Goal: Information Seeking & Learning: Learn about a topic

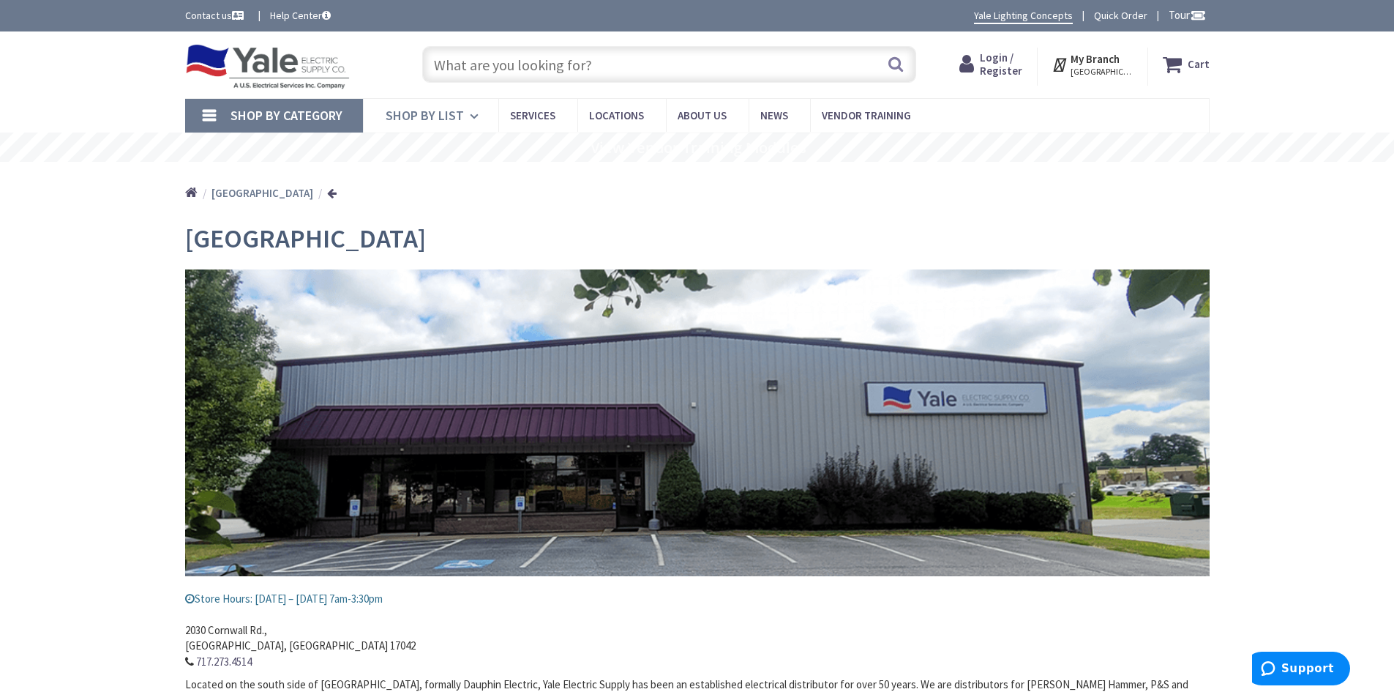
click at [471, 113] on icon at bounding box center [477, 116] width 14 height 32
click at [146, 195] on div "Home Lebanon" at bounding box center [697, 188] width 1394 height 52
click at [397, 113] on span "Shop By List" at bounding box center [425, 115] width 78 height 17
click at [446, 113] on span "Shop By List" at bounding box center [425, 115] width 78 height 17
click at [318, 120] on span "Shop By Category" at bounding box center [287, 115] width 112 height 17
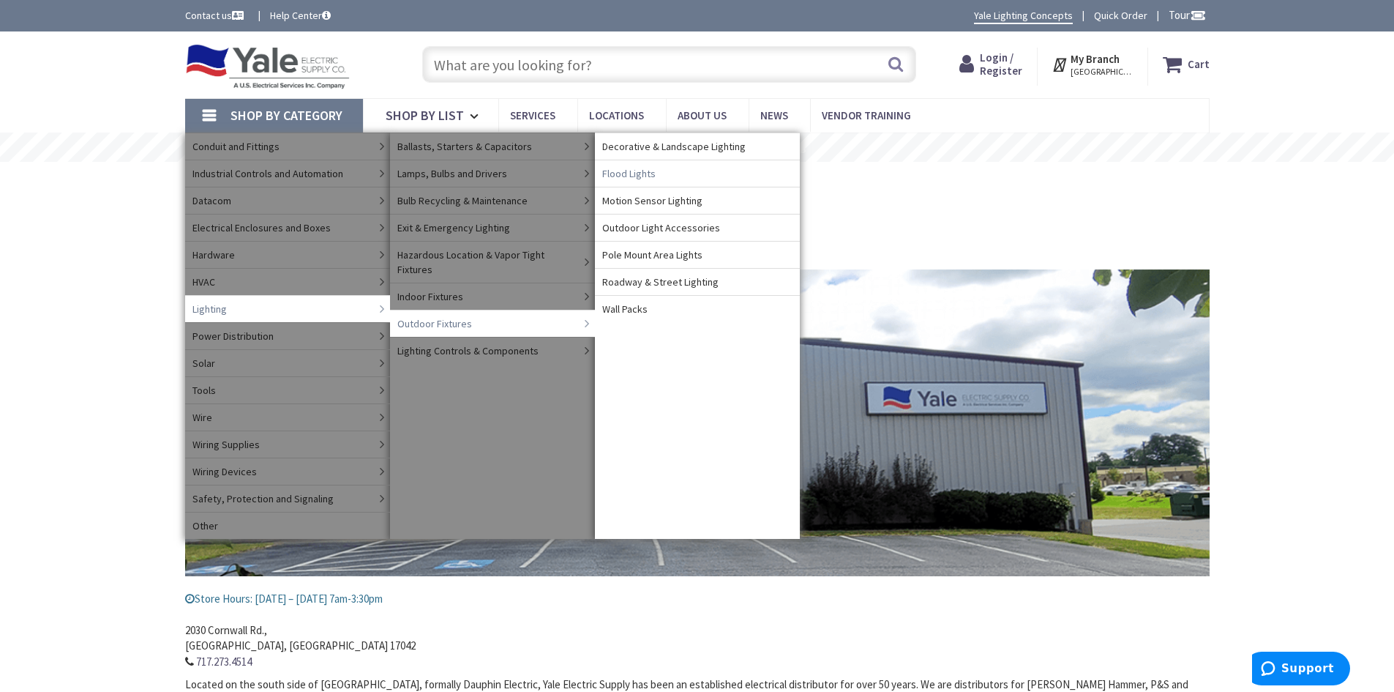
click at [652, 177] on span "Flood Lights" at bounding box center [628, 173] width 53 height 15
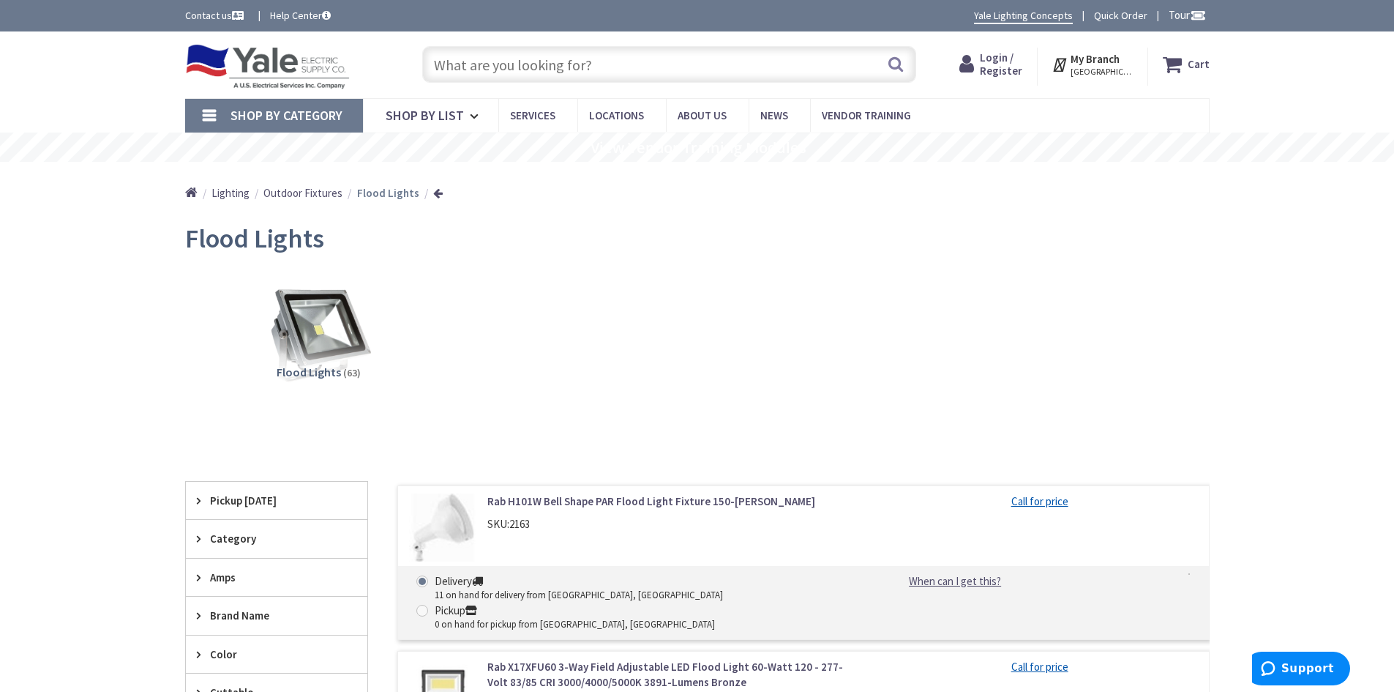
click at [192, 114] on link "Shop By Category" at bounding box center [274, 116] width 178 height 34
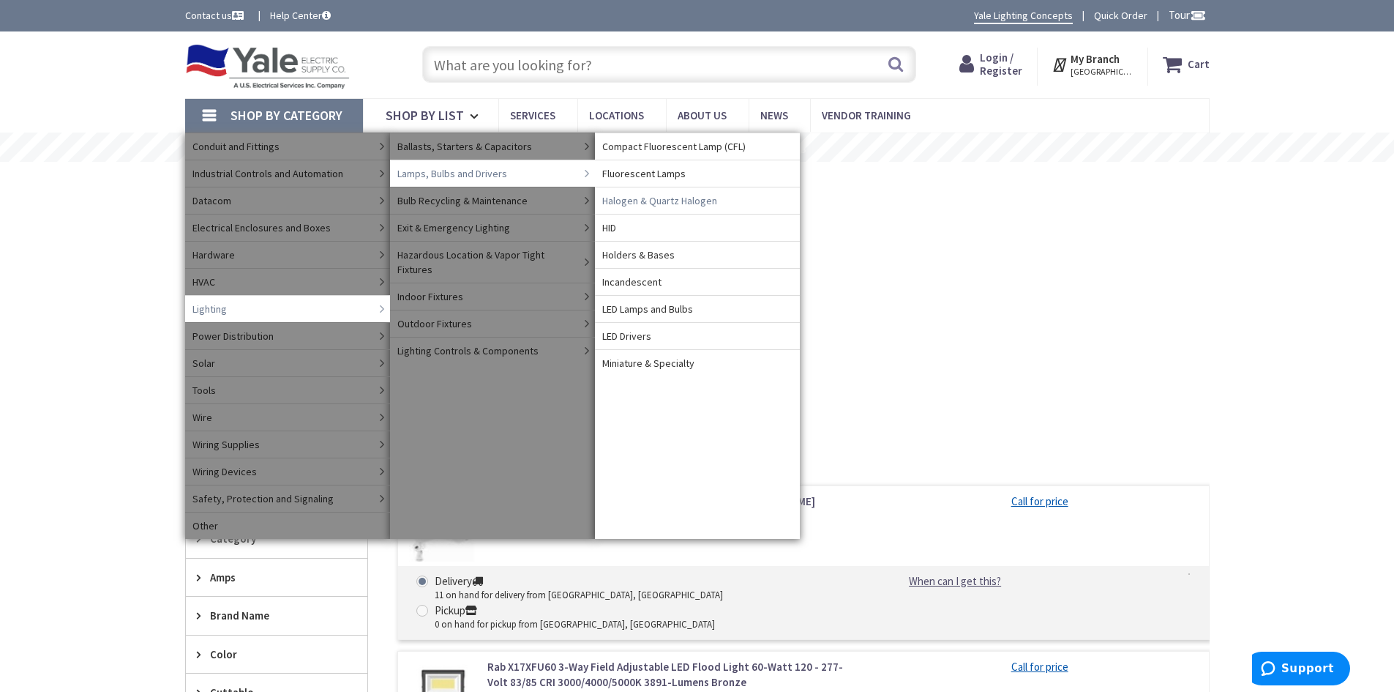
click at [650, 203] on span "Halogen & Quartz Halogen" at bounding box center [659, 200] width 115 height 15
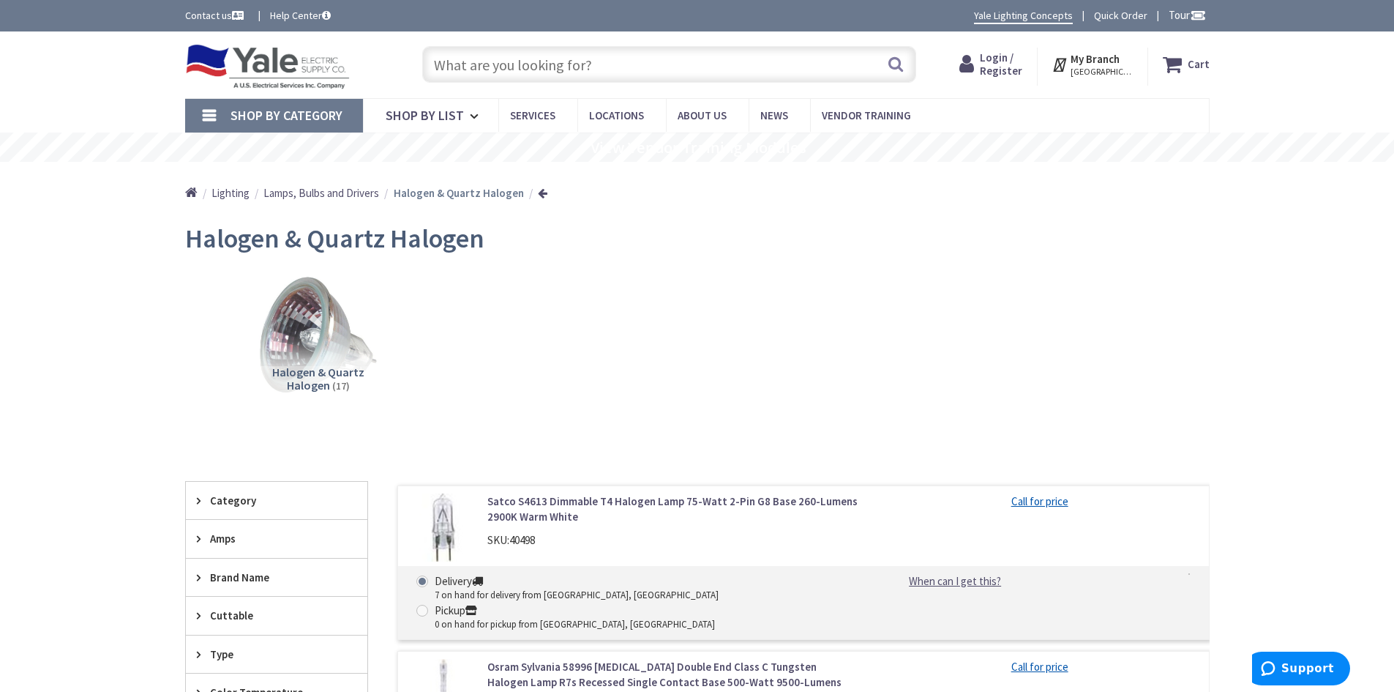
click at [1071, 70] on icon at bounding box center [1061, 64] width 19 height 26
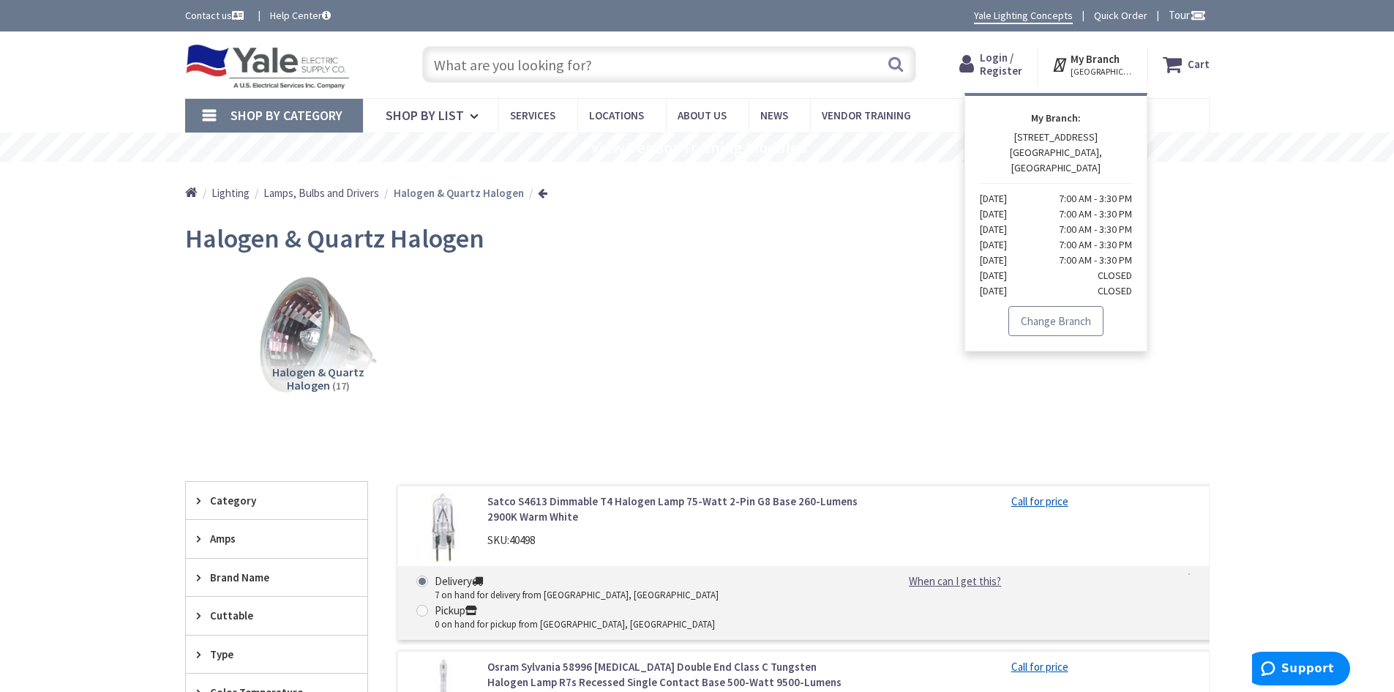
click at [1056, 306] on link "Change Branch" at bounding box center [1056, 321] width 95 height 31
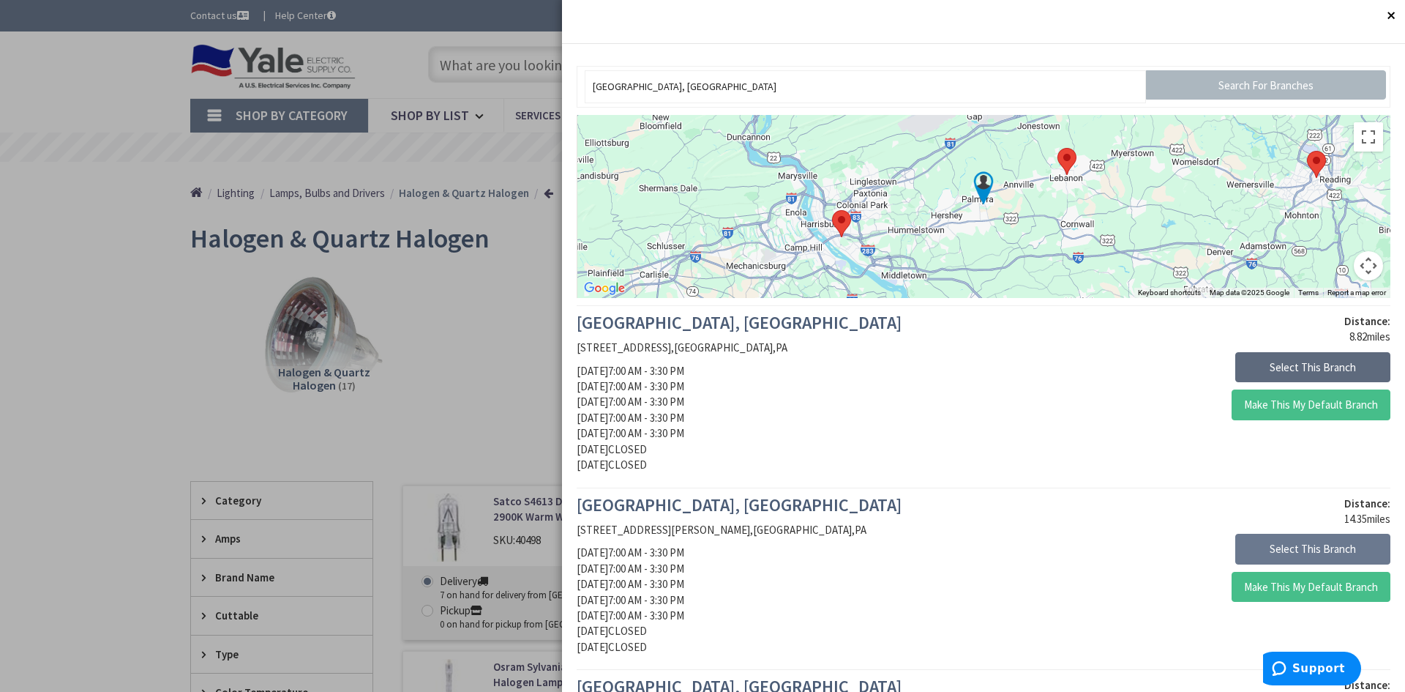
click at [1274, 371] on button "Select This Branch" at bounding box center [1312, 367] width 155 height 31
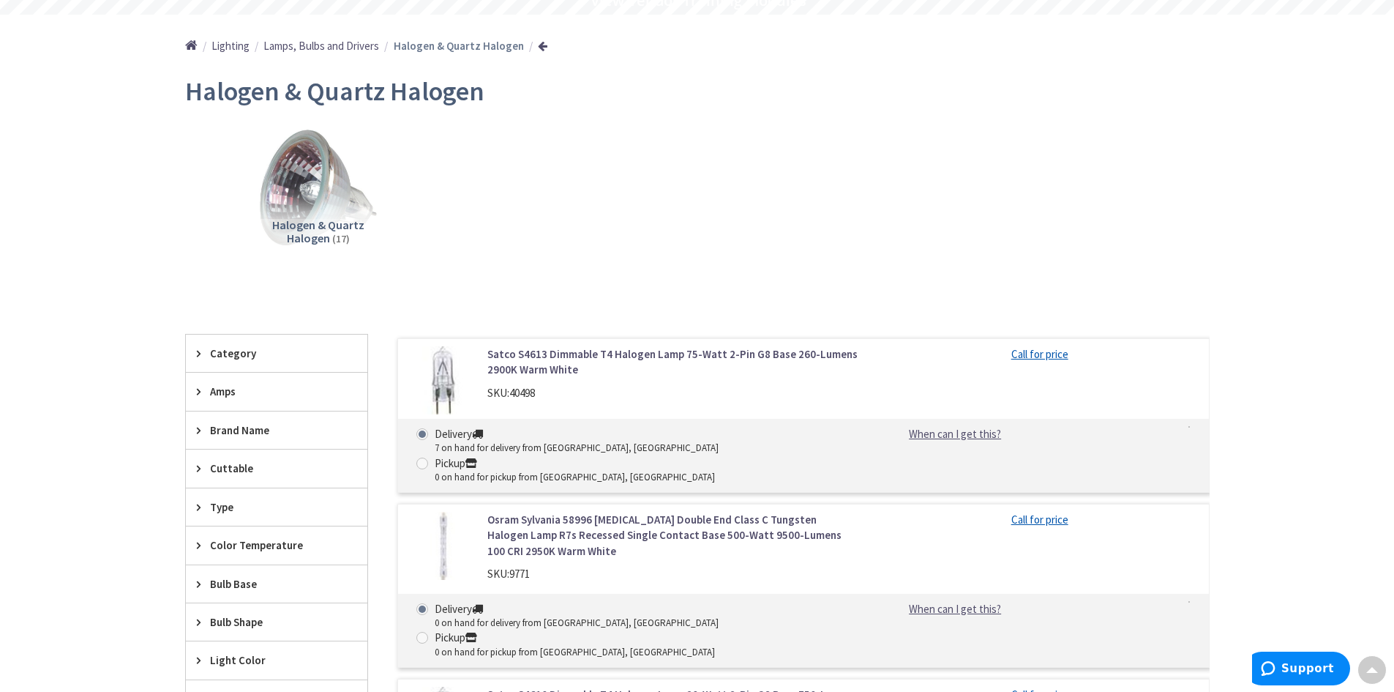
scroll to position [146, 0]
click at [605, 513] on link "Osram Sylvania 58996 [MEDICAL_DATA] Double End Class C Tungsten Halogen Lamp R7…" at bounding box center [673, 536] width 373 height 47
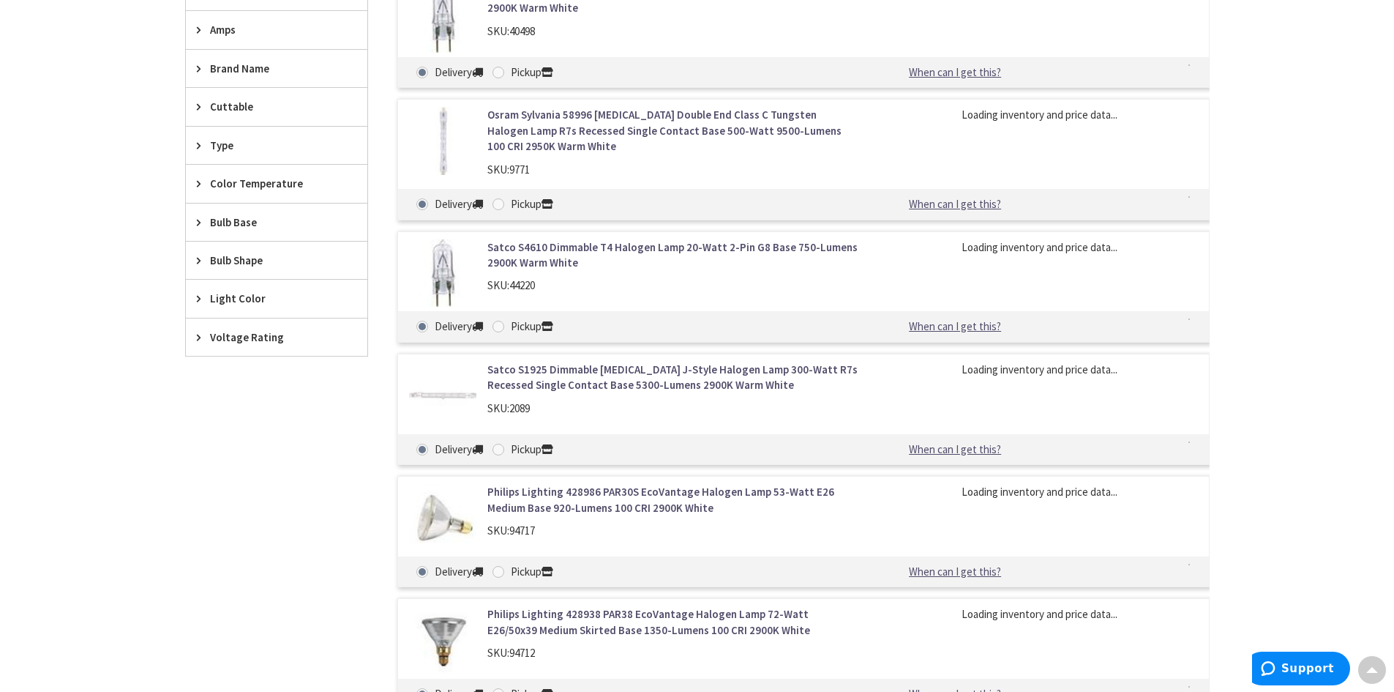
scroll to position [512, 0]
click at [471, 389] on img at bounding box center [443, 393] width 68 height 68
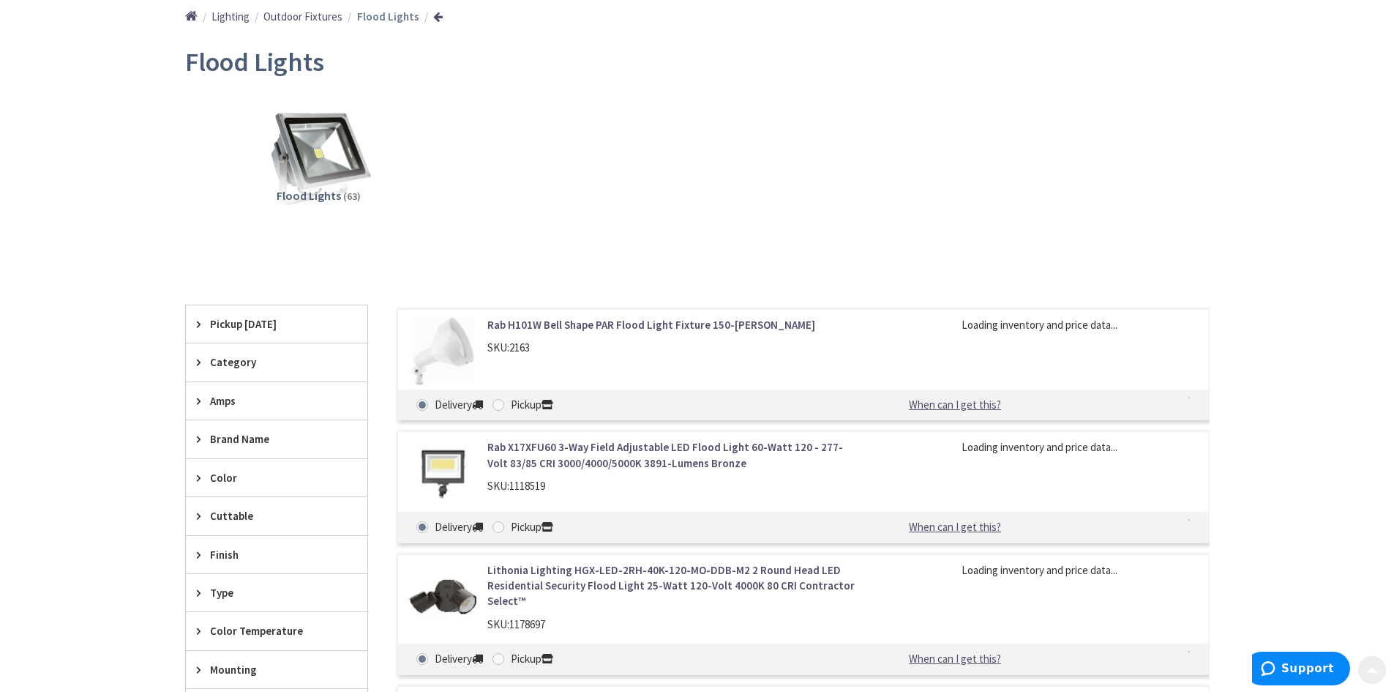
scroll to position [293, 0]
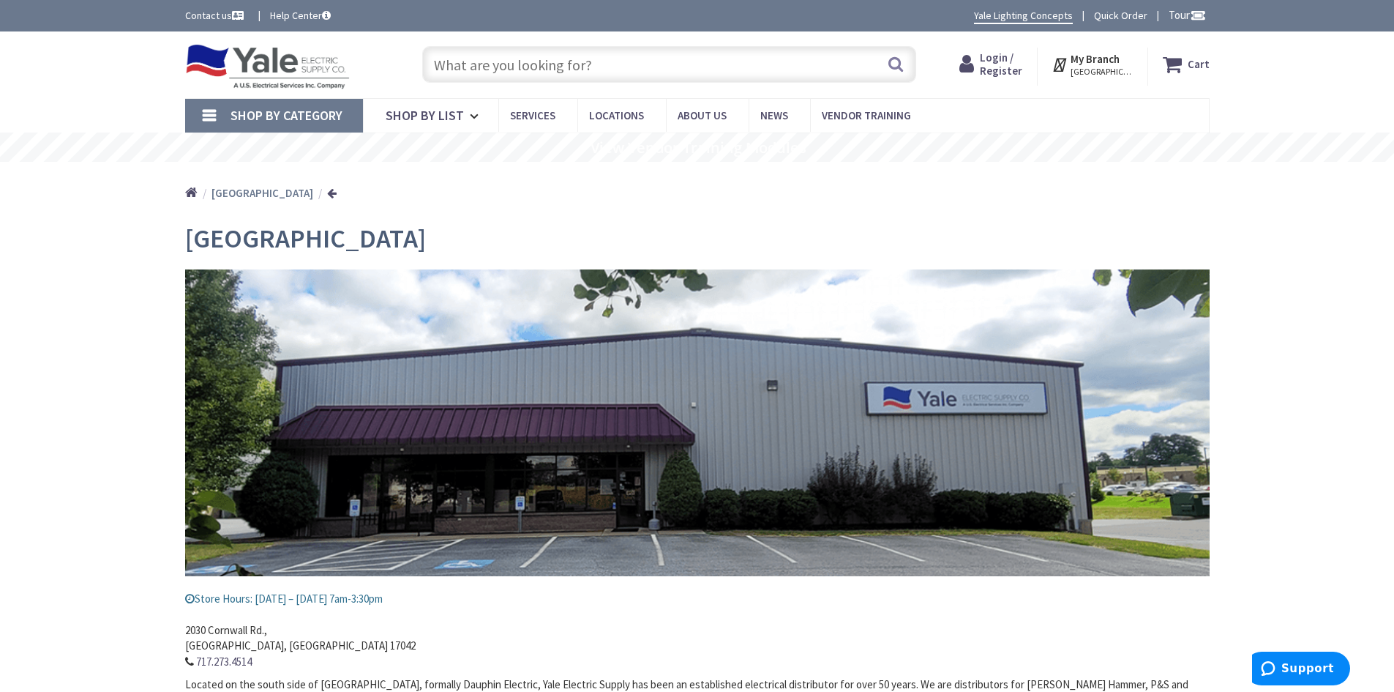
click at [231, 111] on span "Shop By Category" at bounding box center [287, 115] width 112 height 17
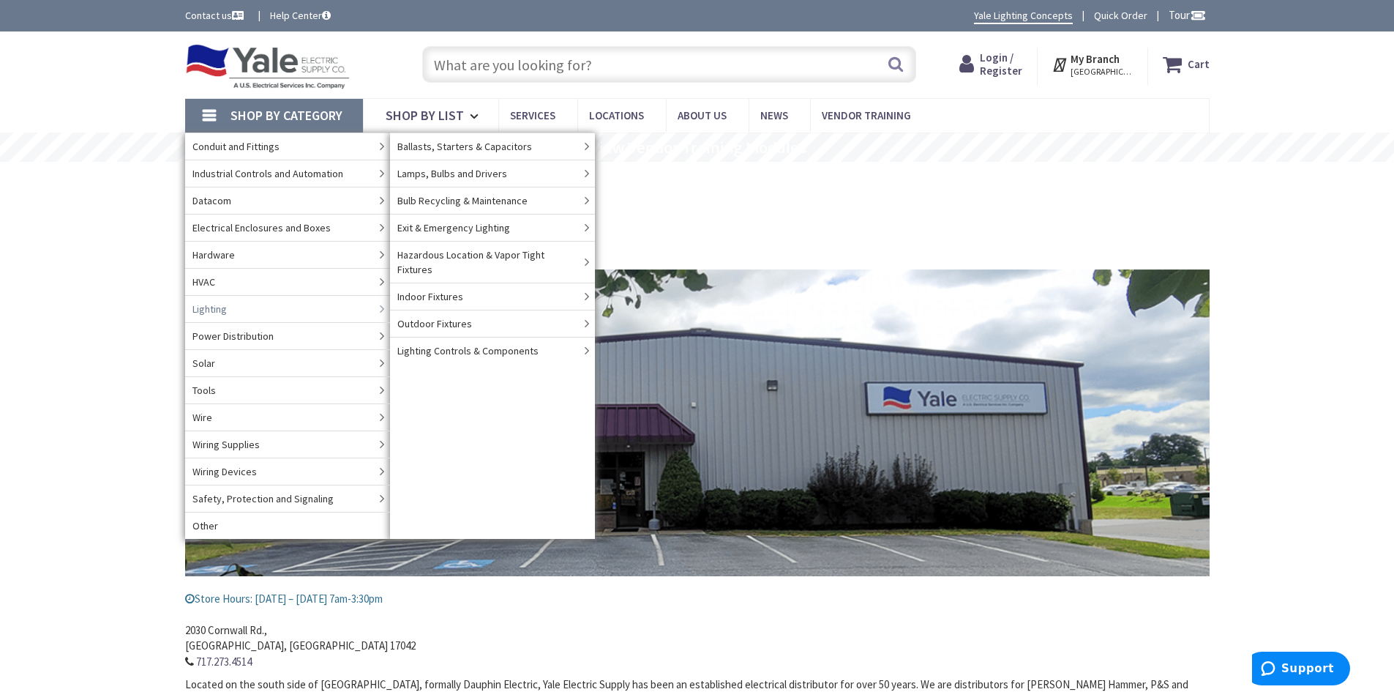
click at [236, 306] on link "Lighting" at bounding box center [287, 308] width 205 height 27
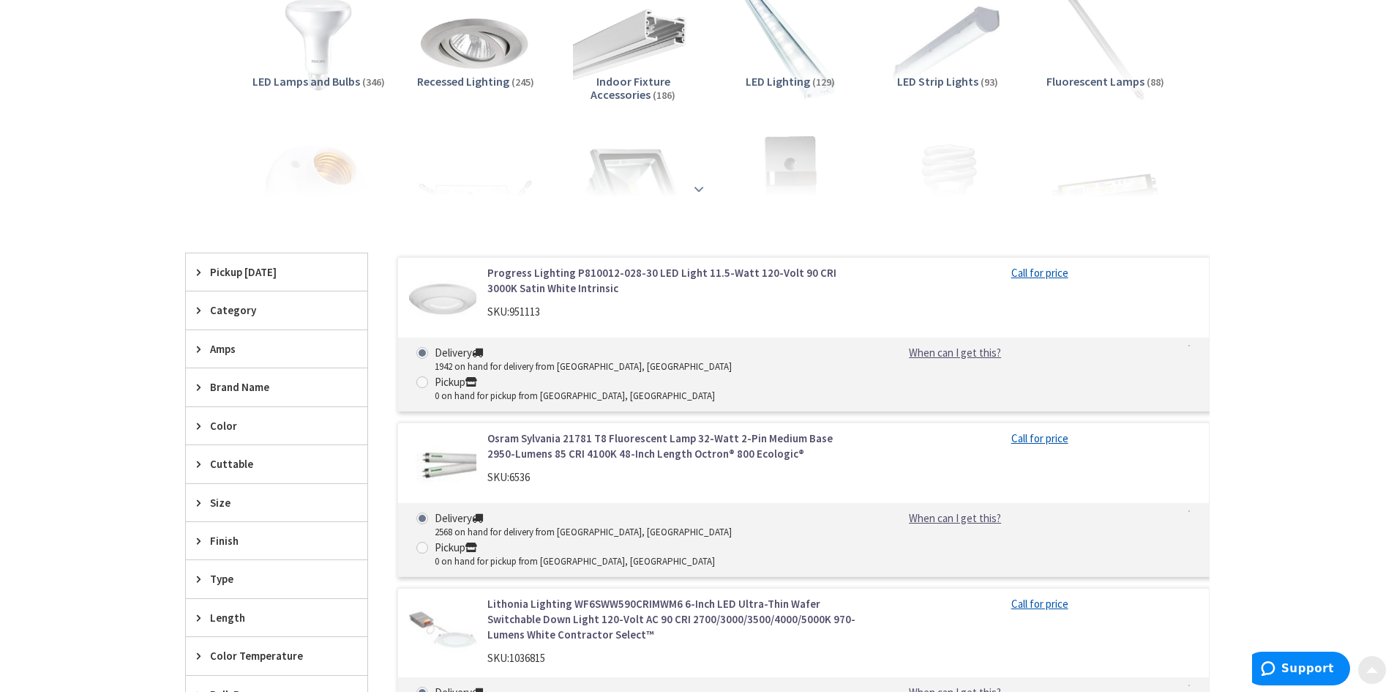
scroll to position [293, 0]
click at [700, 190] on strong at bounding box center [699, 187] width 18 height 16
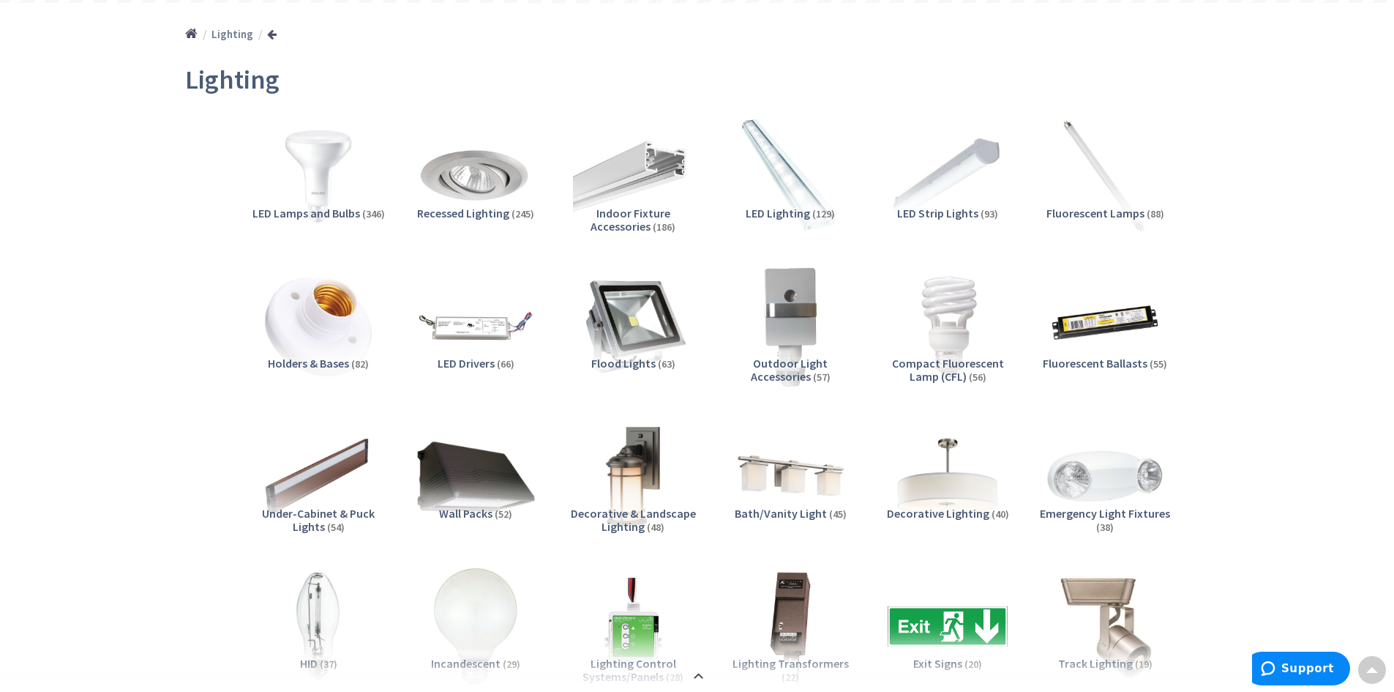
scroll to position [0, 0]
